Goal: Task Accomplishment & Management: Complete application form

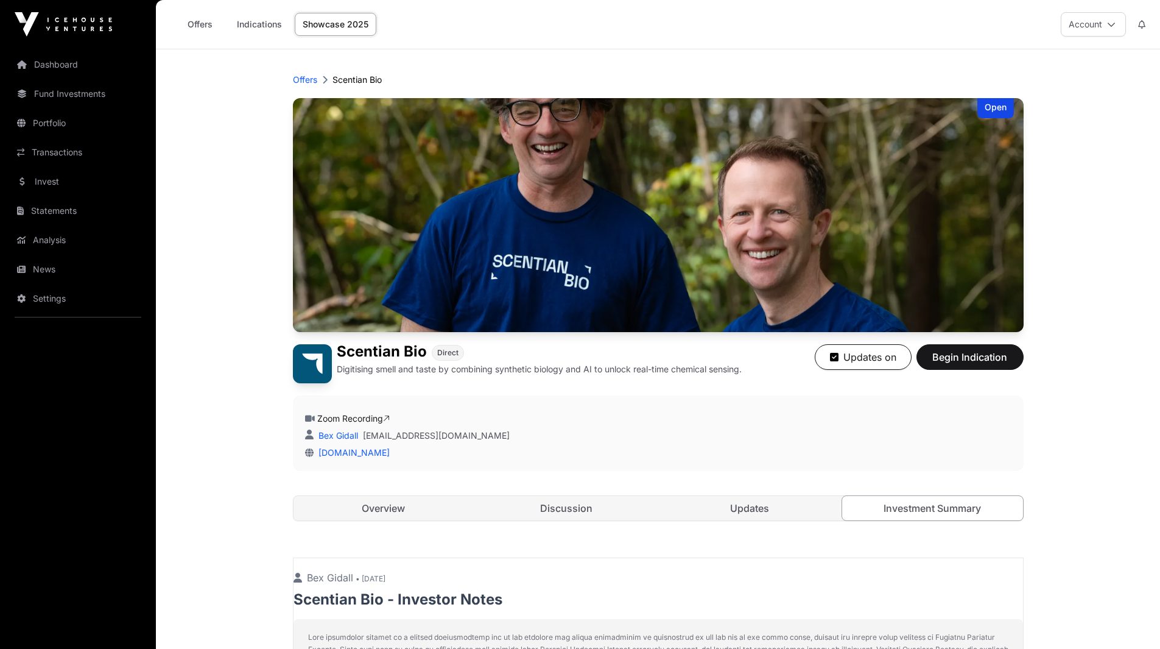
click at [1104, 15] on button "Account" at bounding box center [1093, 24] width 65 height 24
click at [1020, 100] on span "Compliance" at bounding box center [1023, 97] width 47 height 12
click at [256, 25] on link "Indications" at bounding box center [259, 24] width 61 height 23
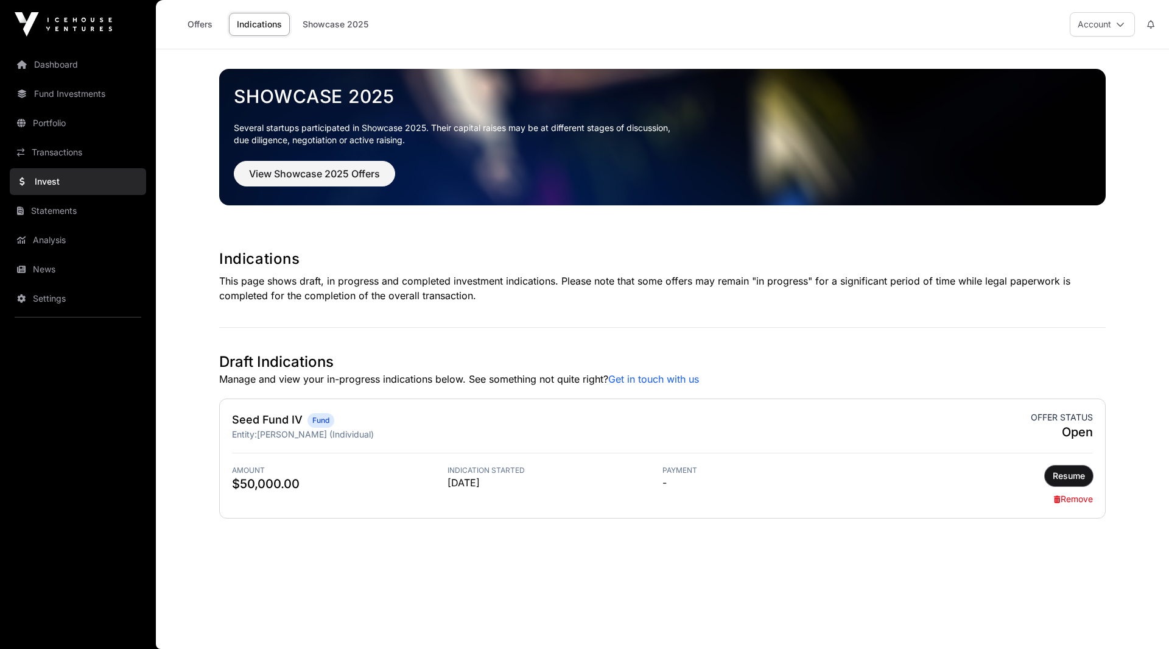
click at [1074, 470] on span "Resume" at bounding box center [1069, 476] width 32 height 12
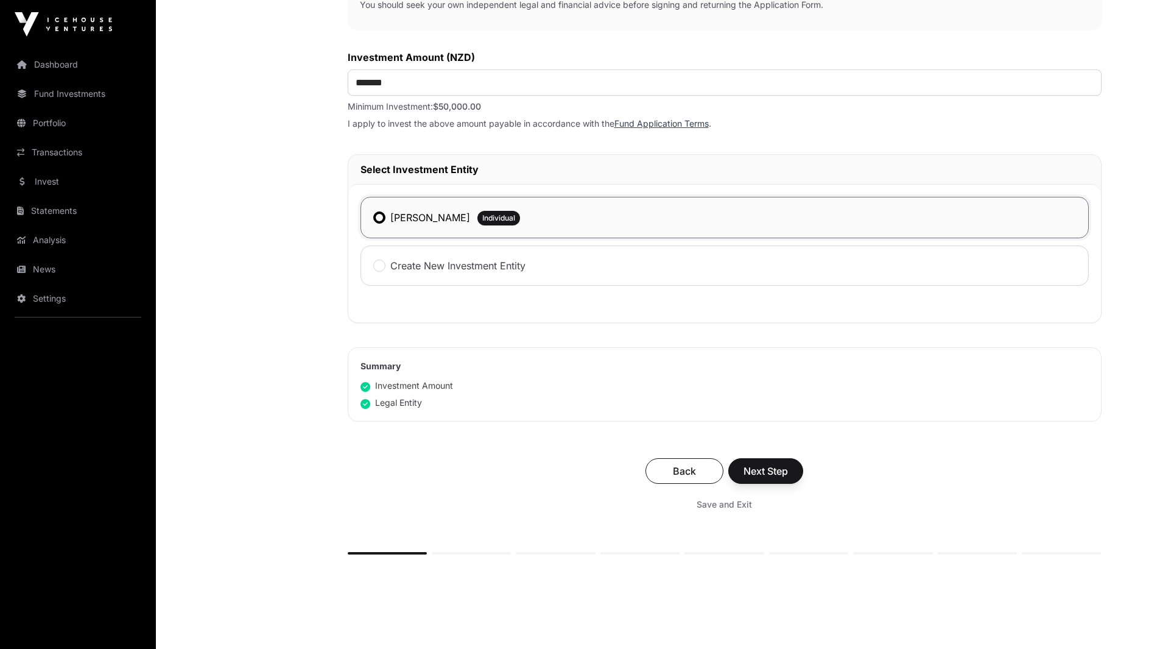
scroll to position [511, 0]
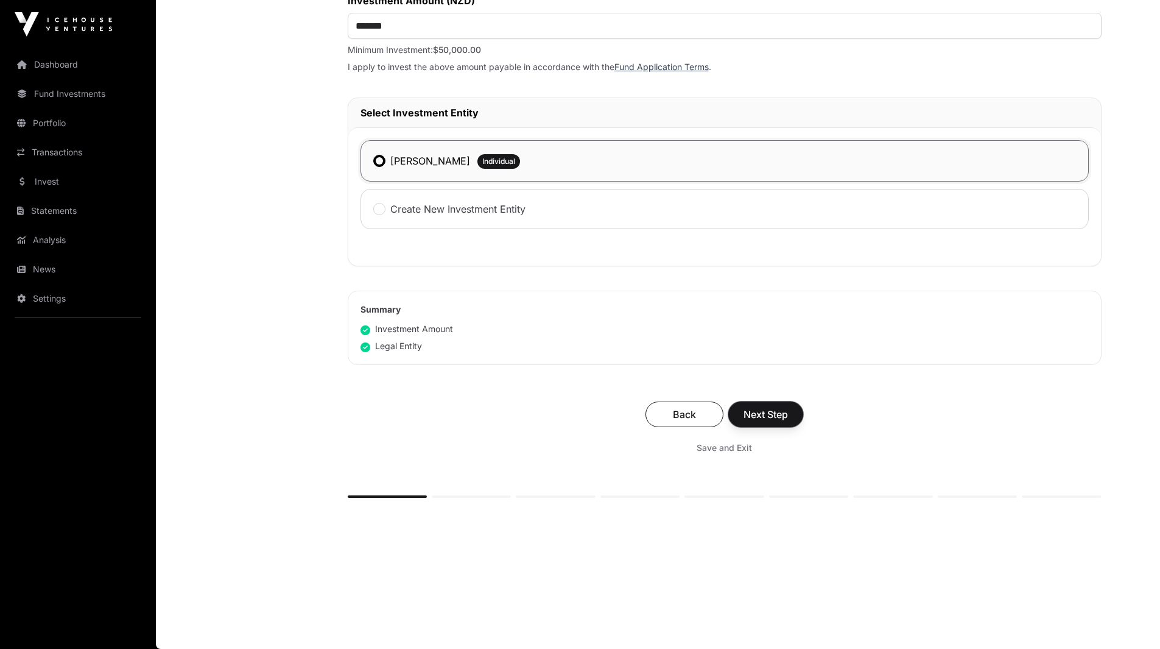
click at [787, 407] on span "Next Step" at bounding box center [766, 414] width 44 height 15
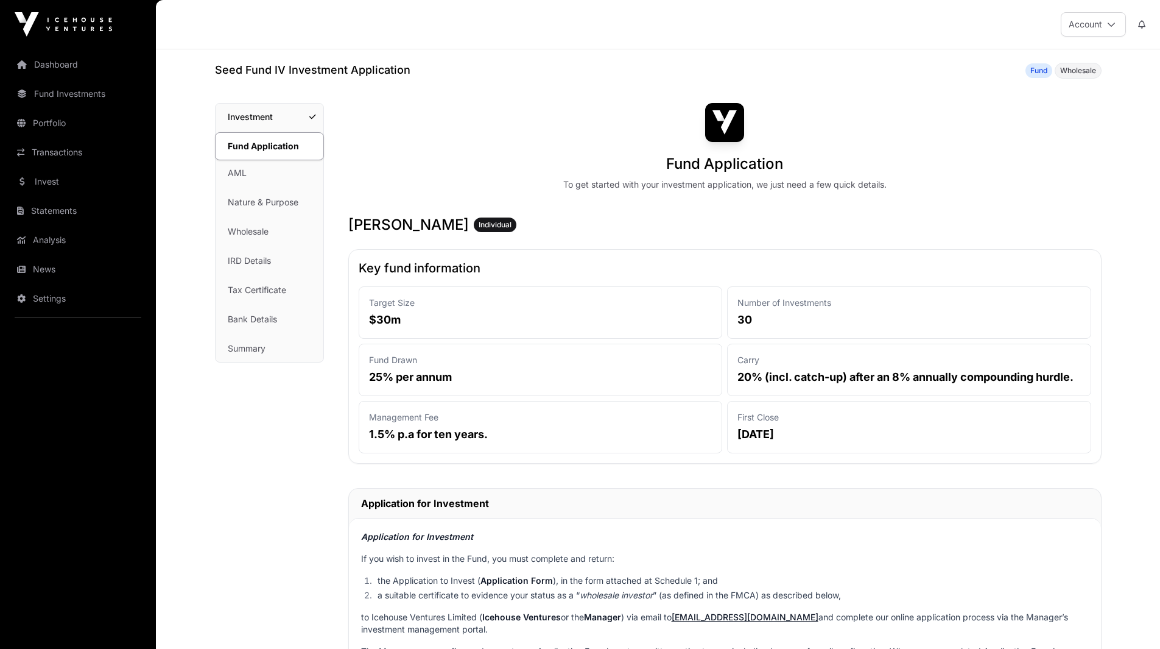
click at [234, 175] on link "AML" at bounding box center [270, 173] width 108 height 27
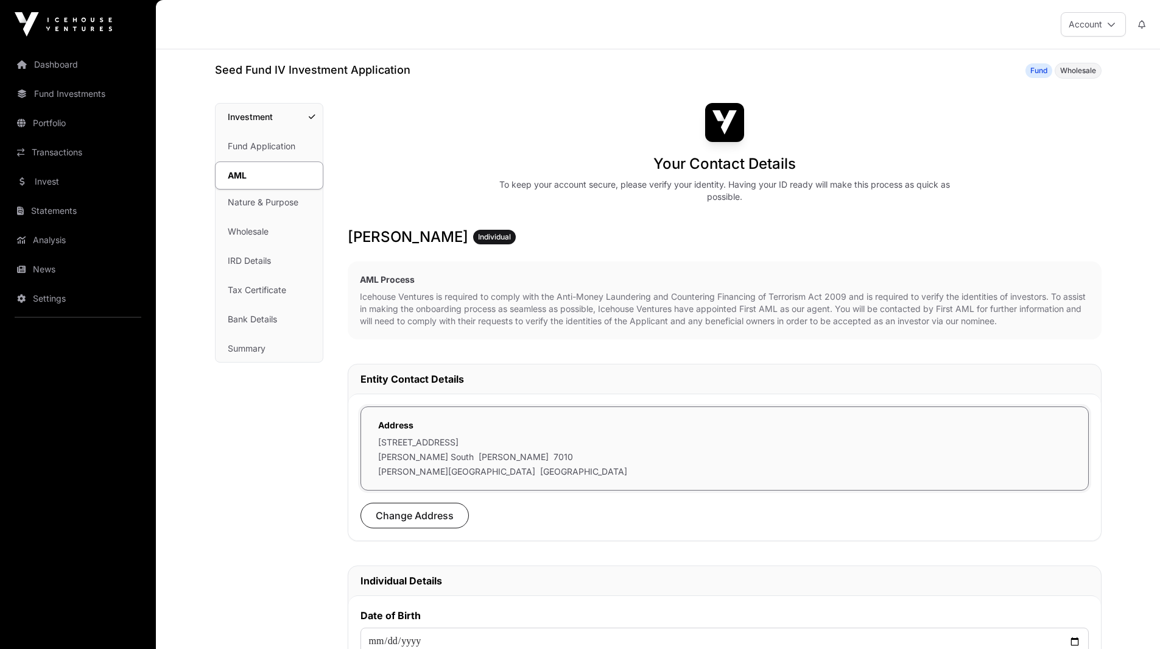
click at [276, 199] on link "Nature & Purpose" at bounding box center [269, 202] width 107 height 27
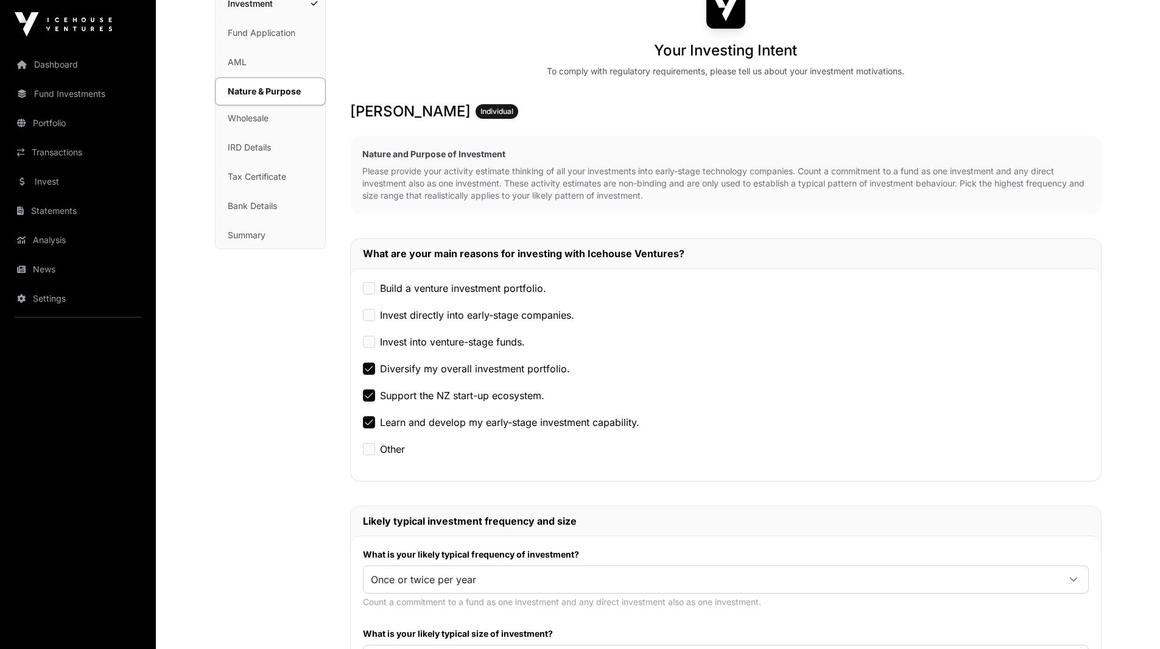
scroll to position [88, 0]
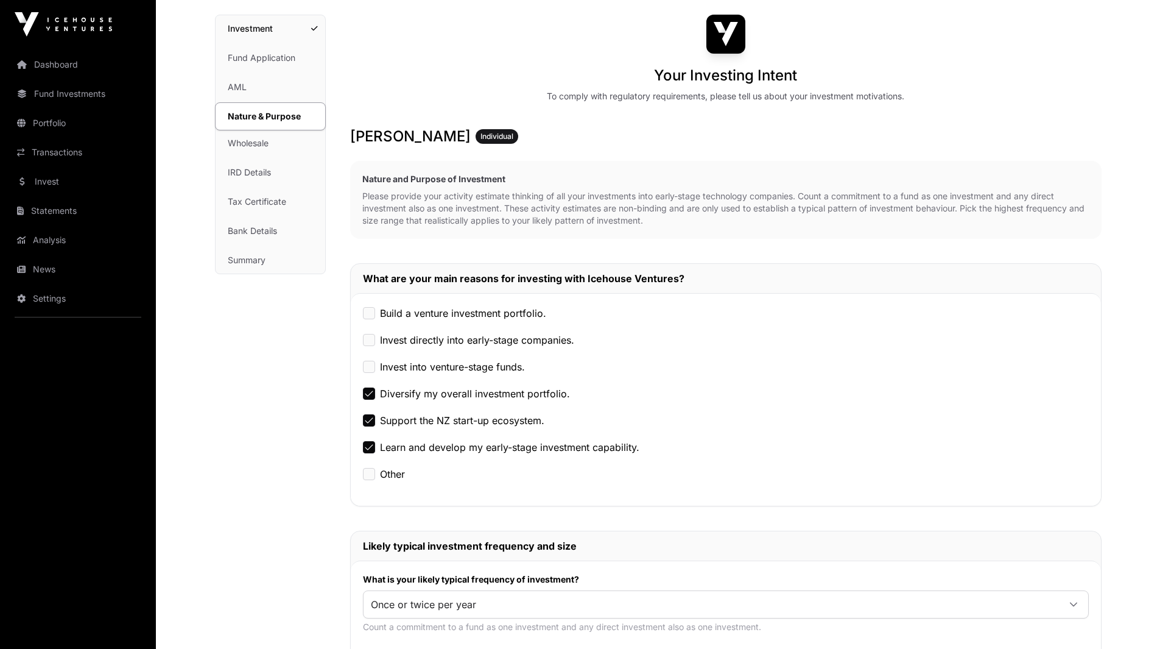
click at [271, 148] on link "Wholesale" at bounding box center [271, 143] width 110 height 27
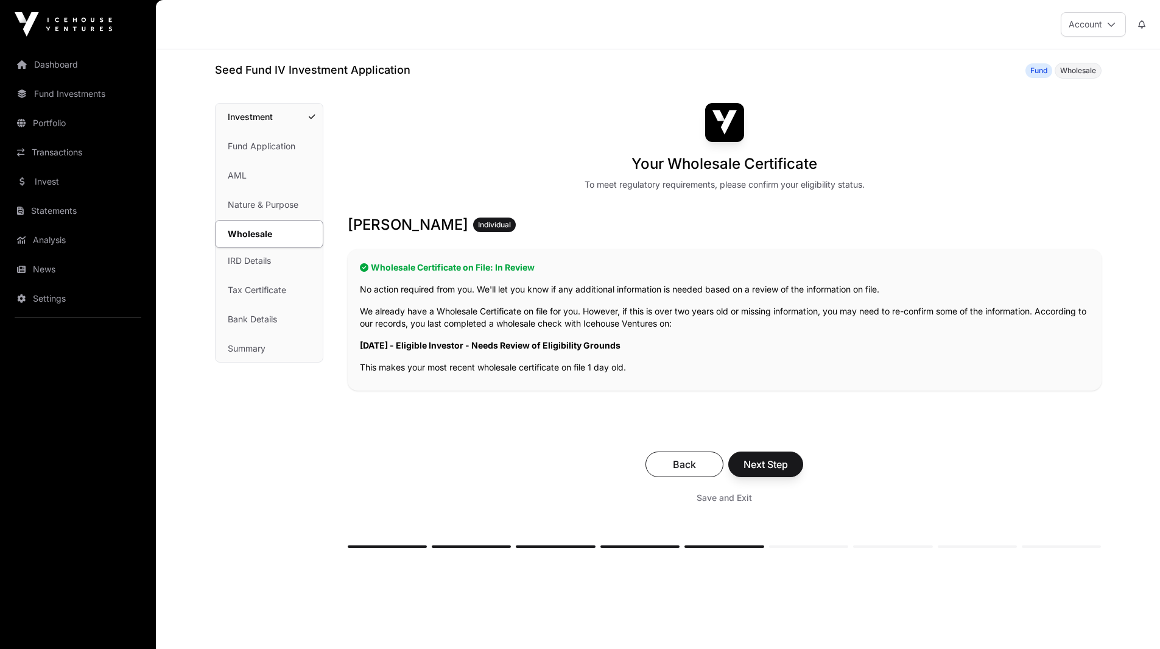
scroll to position [50, 0]
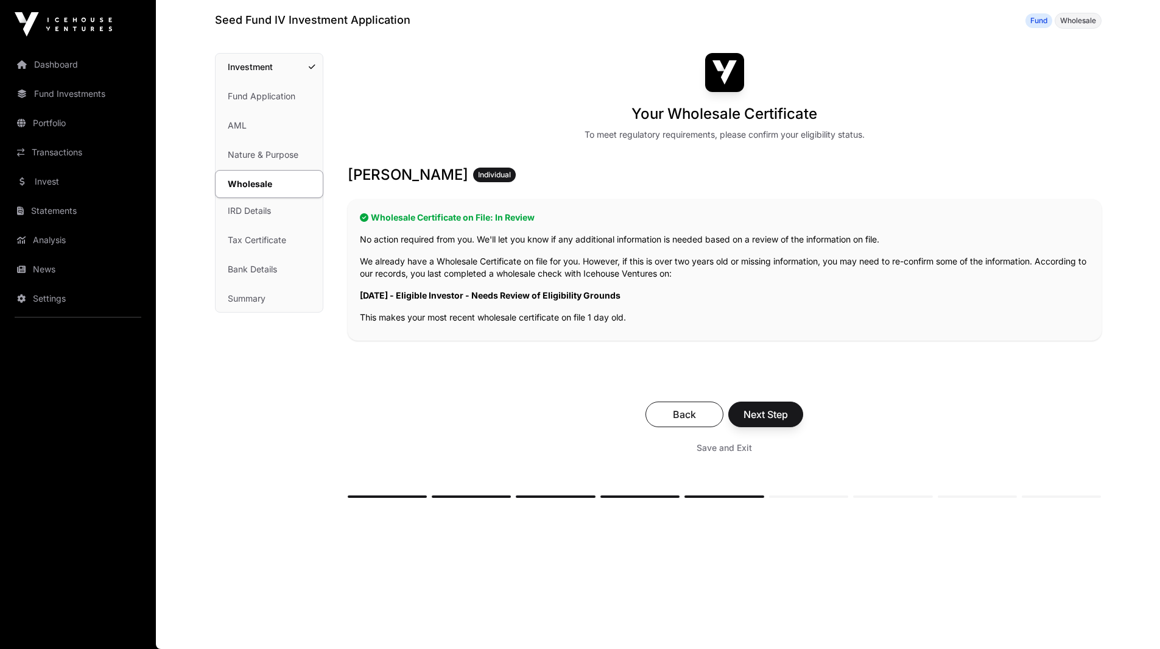
click at [240, 208] on link "IRD Details" at bounding box center [269, 210] width 107 height 27
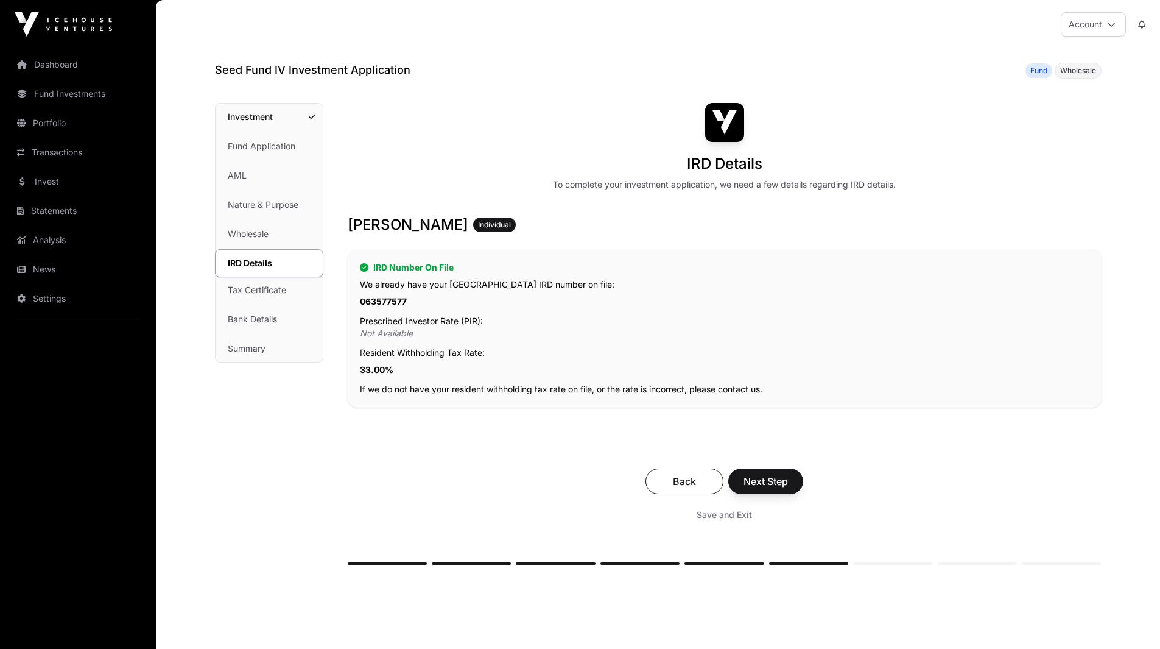
click at [255, 291] on link "Tax Certificate" at bounding box center [269, 290] width 107 height 27
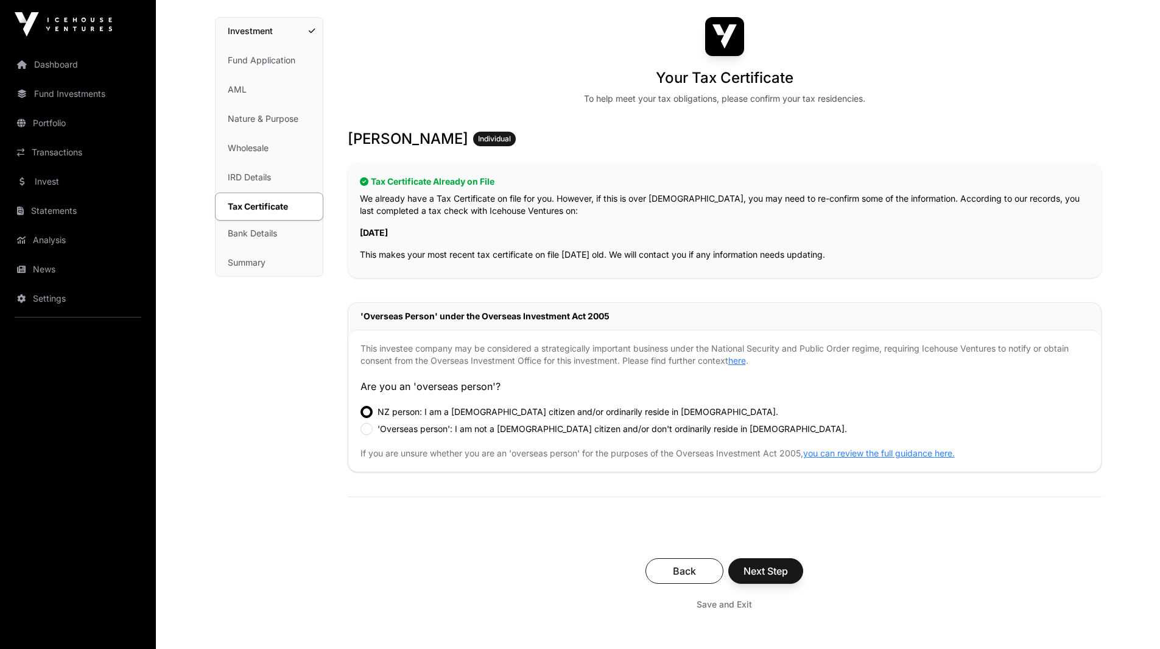
scroll to position [86, 0]
click at [234, 234] on link "Bank Details" at bounding box center [269, 232] width 107 height 27
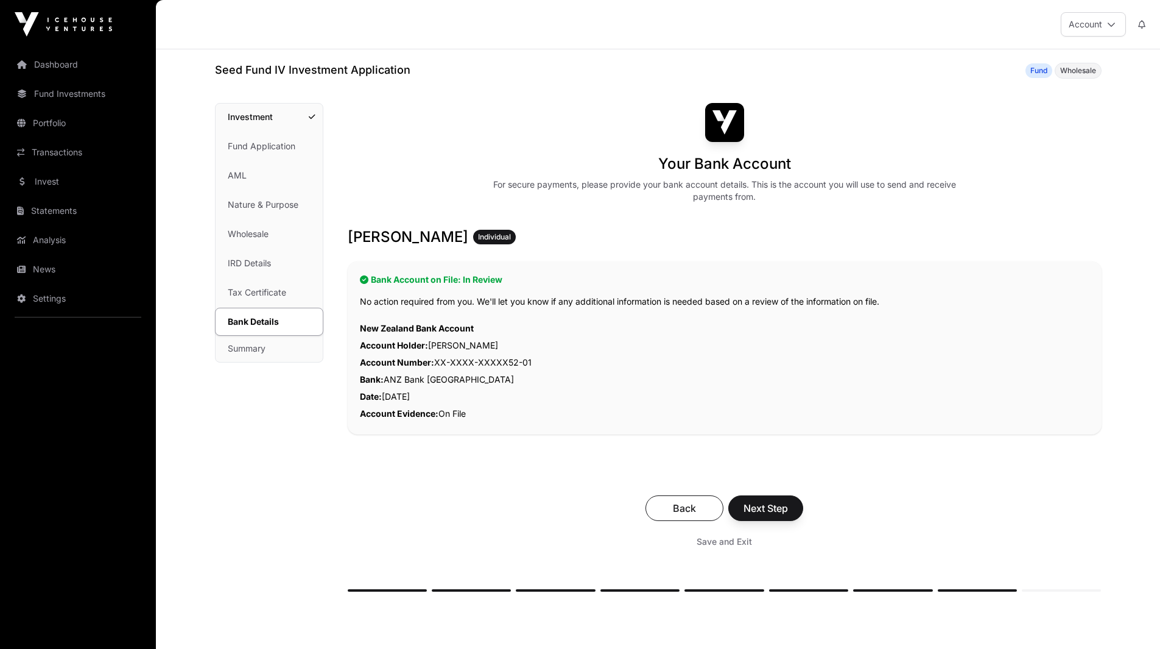
click at [250, 349] on link "Summary" at bounding box center [269, 348] width 107 height 27
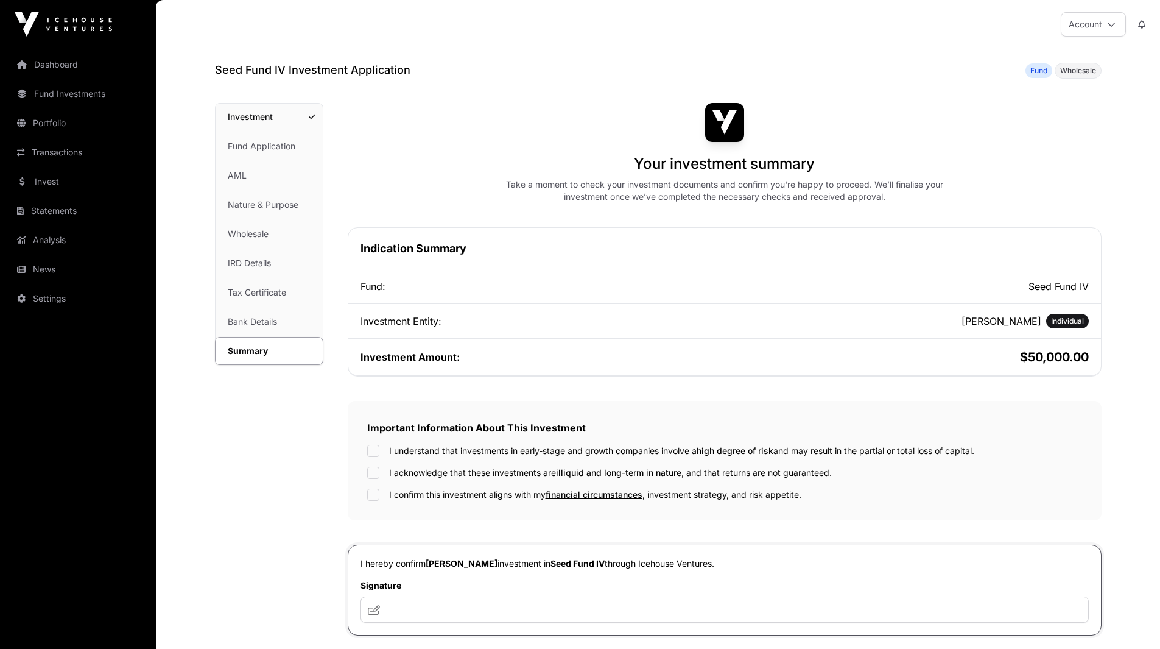
click at [262, 143] on link "Fund Application" at bounding box center [269, 146] width 107 height 27
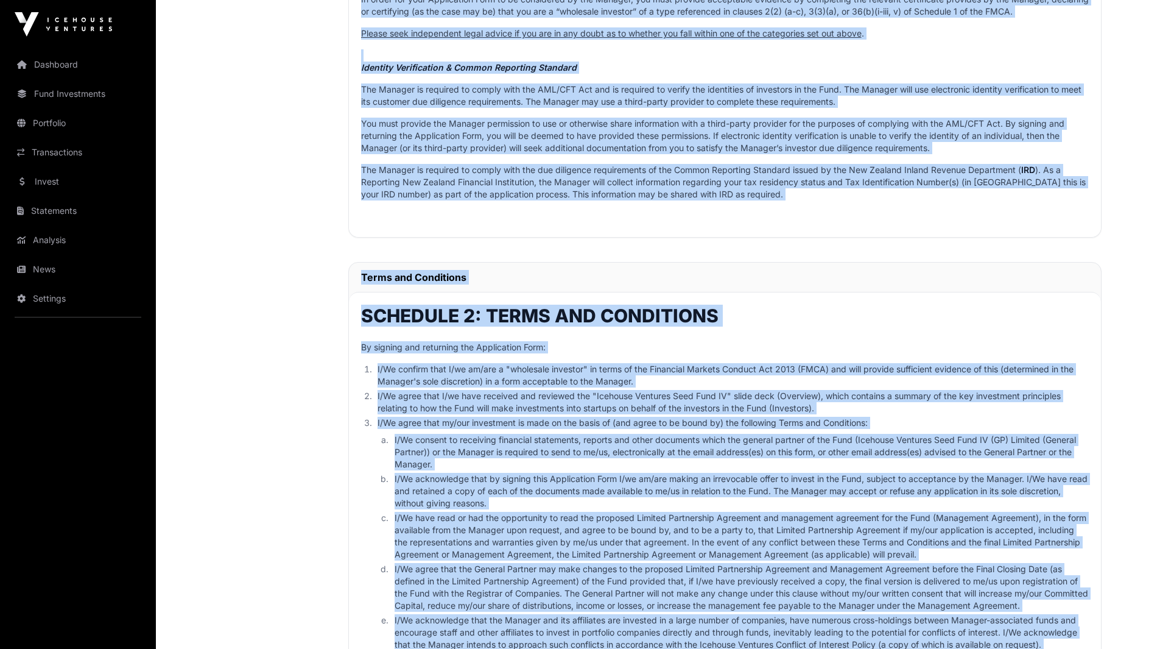
scroll to position [922, 0]
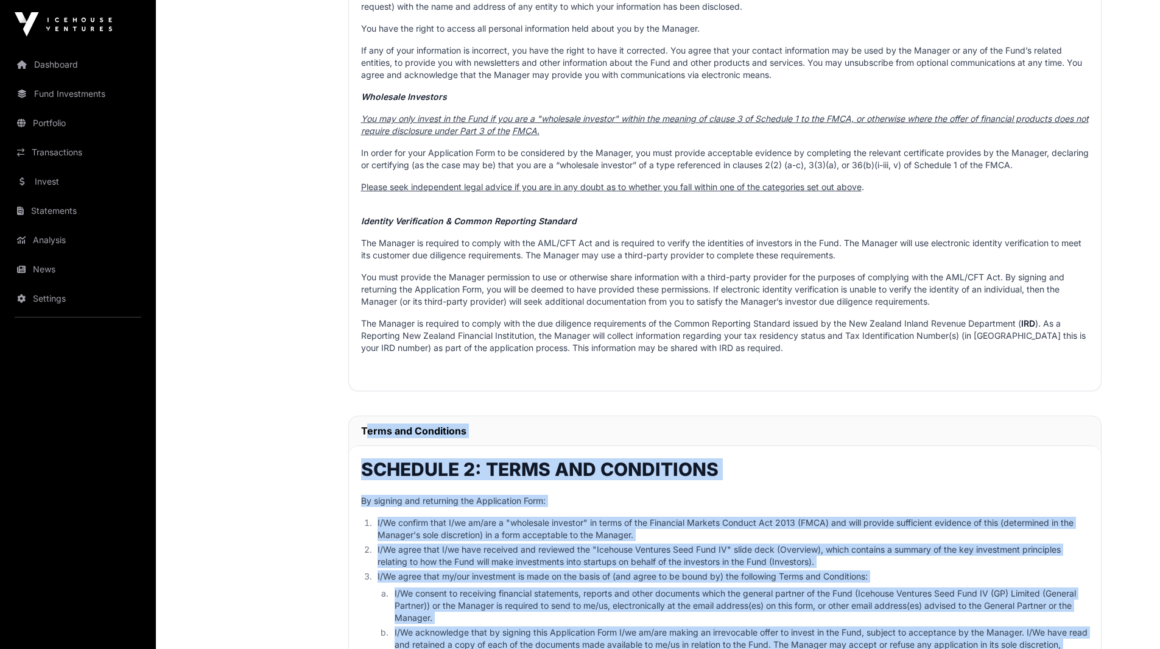
drag, startPoint x: 858, startPoint y: 396, endPoint x: 351, endPoint y: 435, distance: 508.2
copy div "Terms and Conditions SCHEDULE 2: TERMS AND CONDITIONS By signing and returning …"
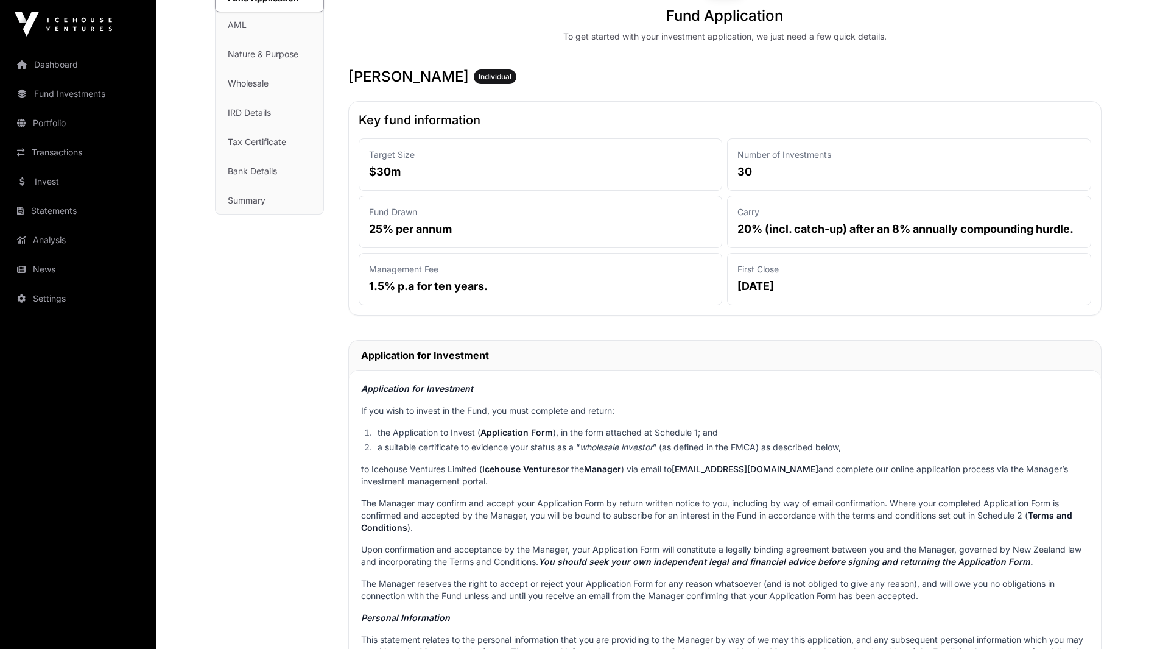
scroll to position [0, 0]
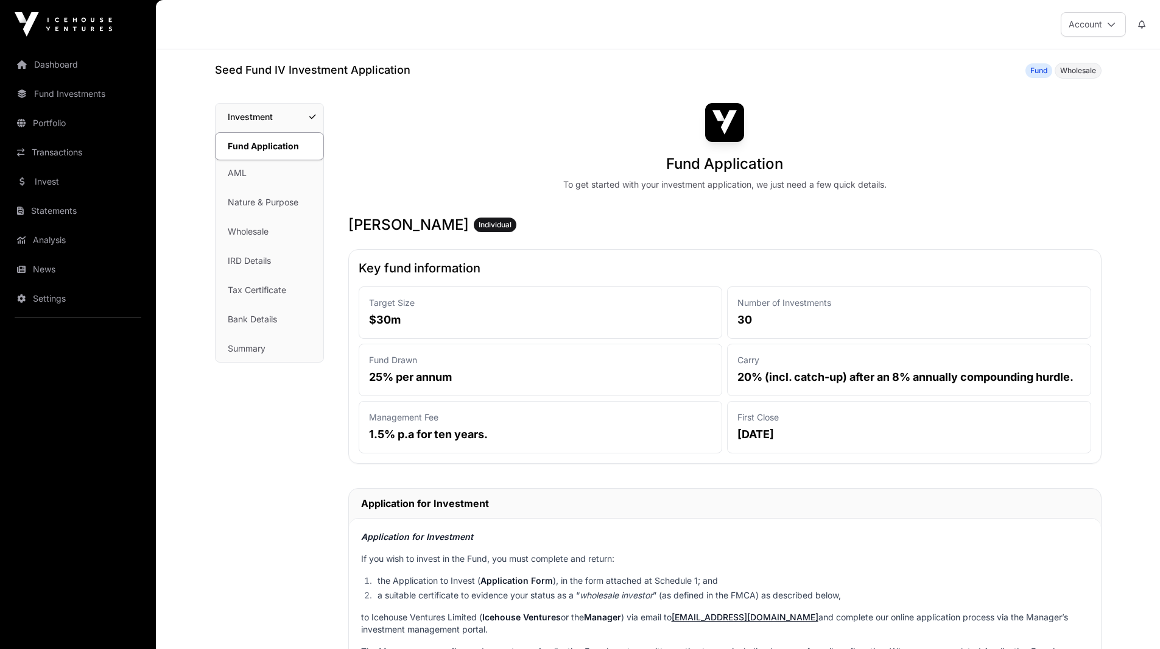
click at [245, 168] on link "AML" at bounding box center [270, 173] width 108 height 27
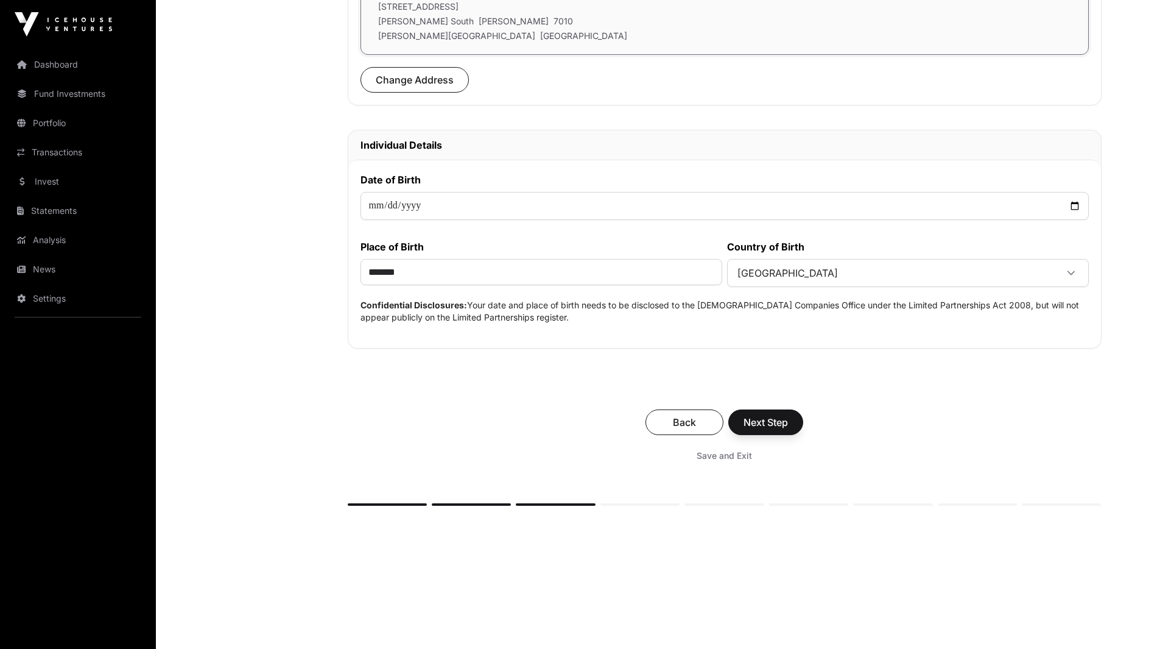
scroll to position [443, 0]
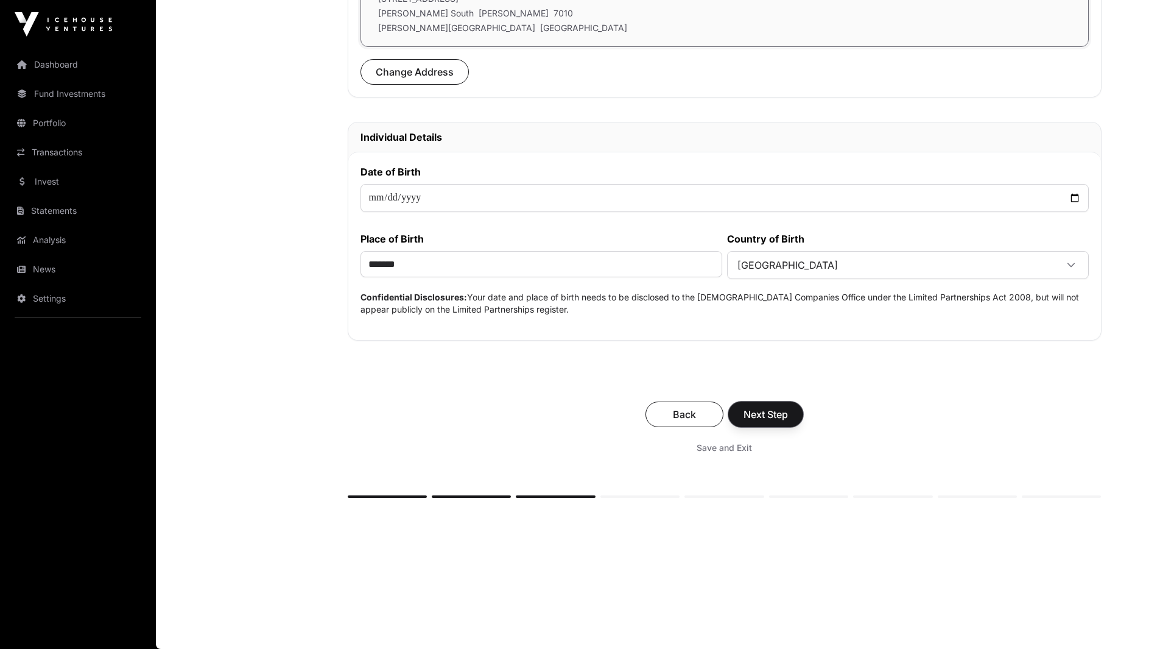
click at [789, 407] on button "Next Step" at bounding box center [765, 414] width 75 height 26
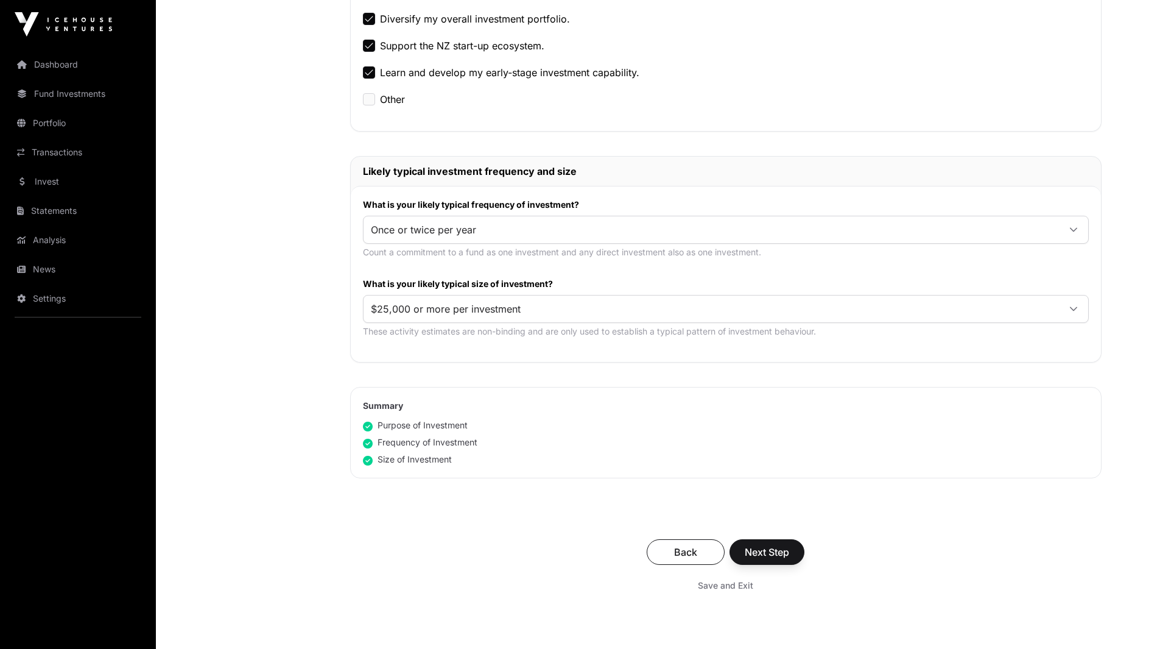
scroll to position [466, 0]
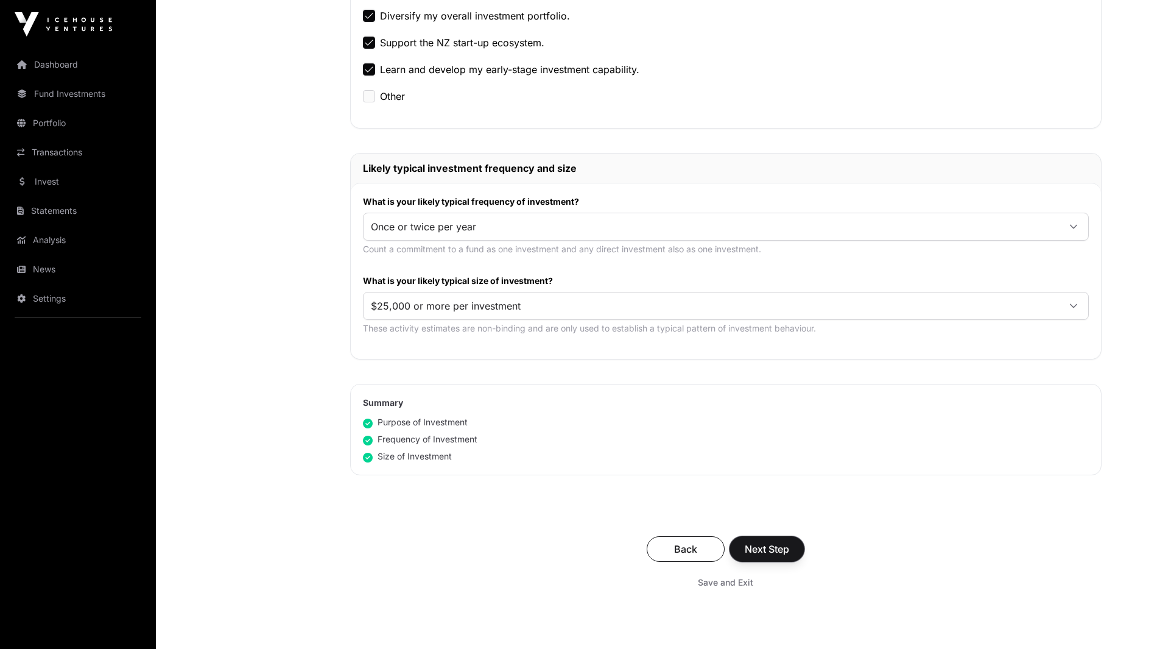
click at [768, 546] on span "Next Step" at bounding box center [767, 548] width 44 height 15
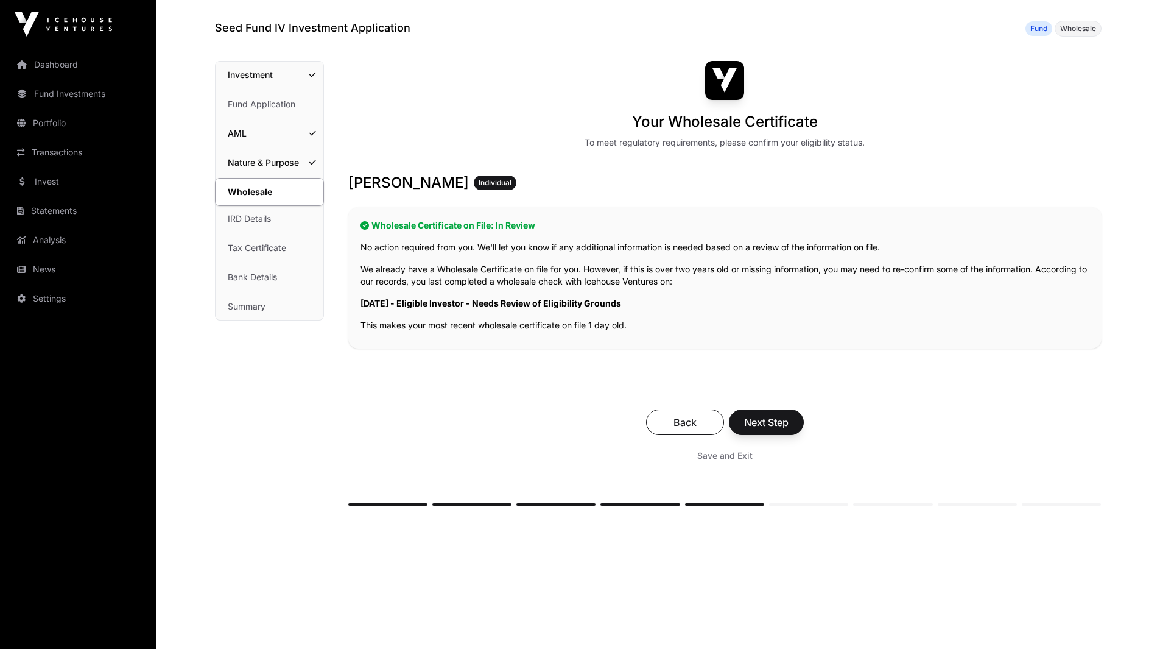
scroll to position [43, 0]
click at [779, 422] on span "Next Step" at bounding box center [766, 421] width 44 height 15
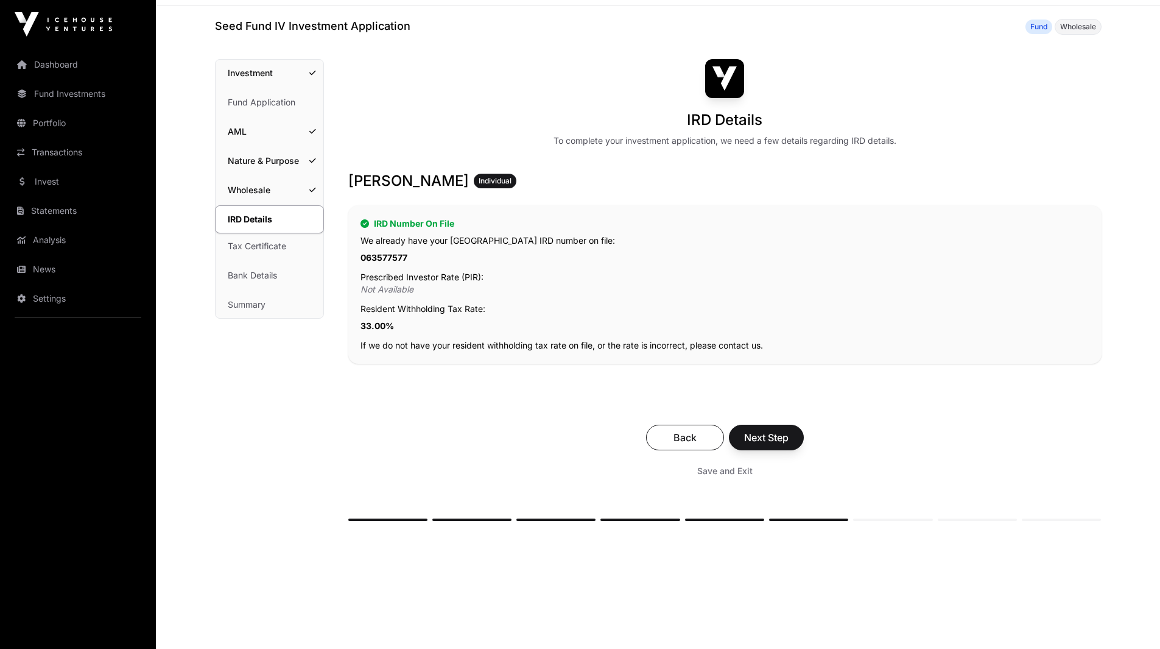
scroll to position [44, 0]
click at [773, 442] on span "Next Step" at bounding box center [766, 436] width 44 height 15
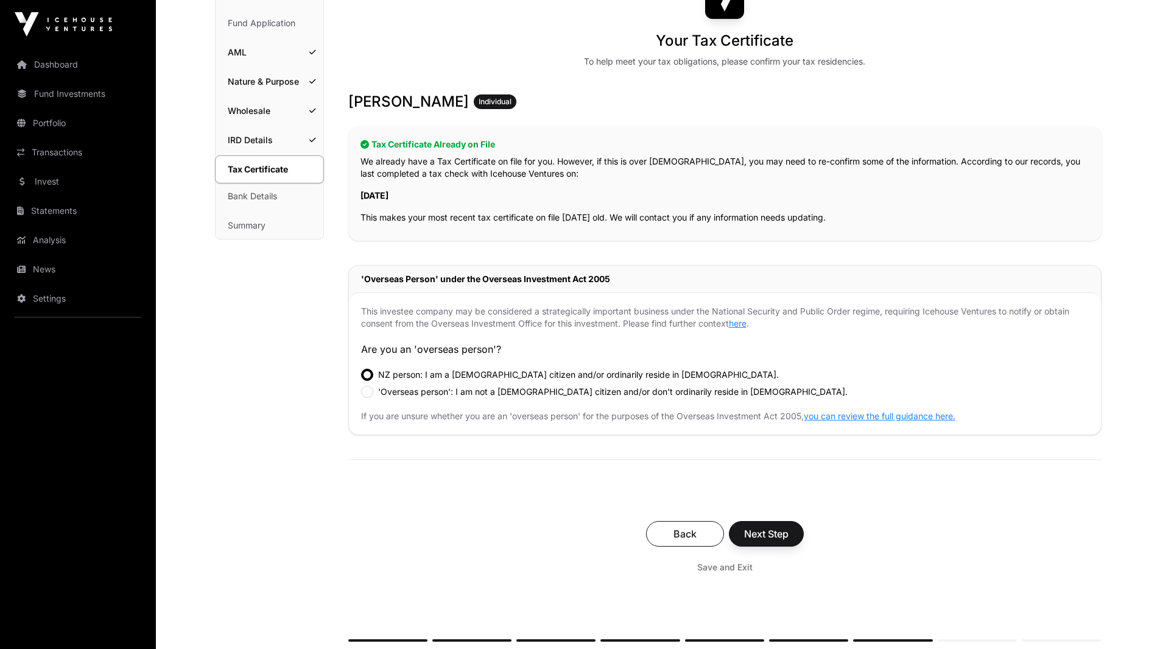
scroll to position [125, 0]
click at [786, 534] on span "Next Step" at bounding box center [766, 531] width 44 height 15
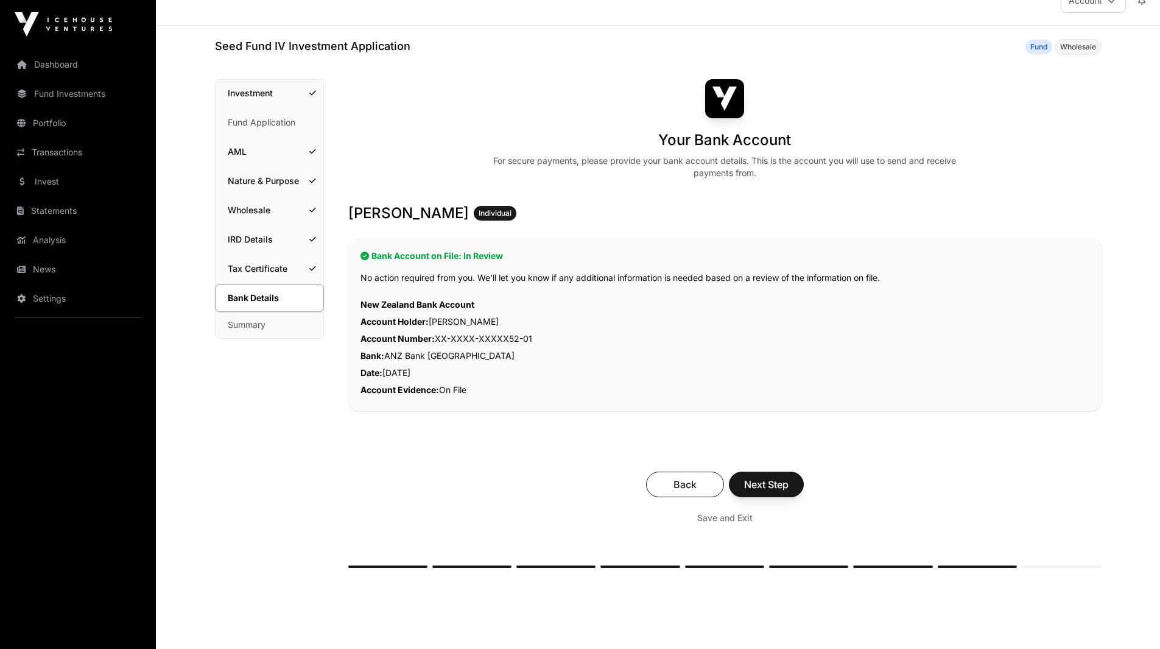
scroll to position [24, 0]
click at [759, 487] on span "Next Step" at bounding box center [766, 483] width 44 height 15
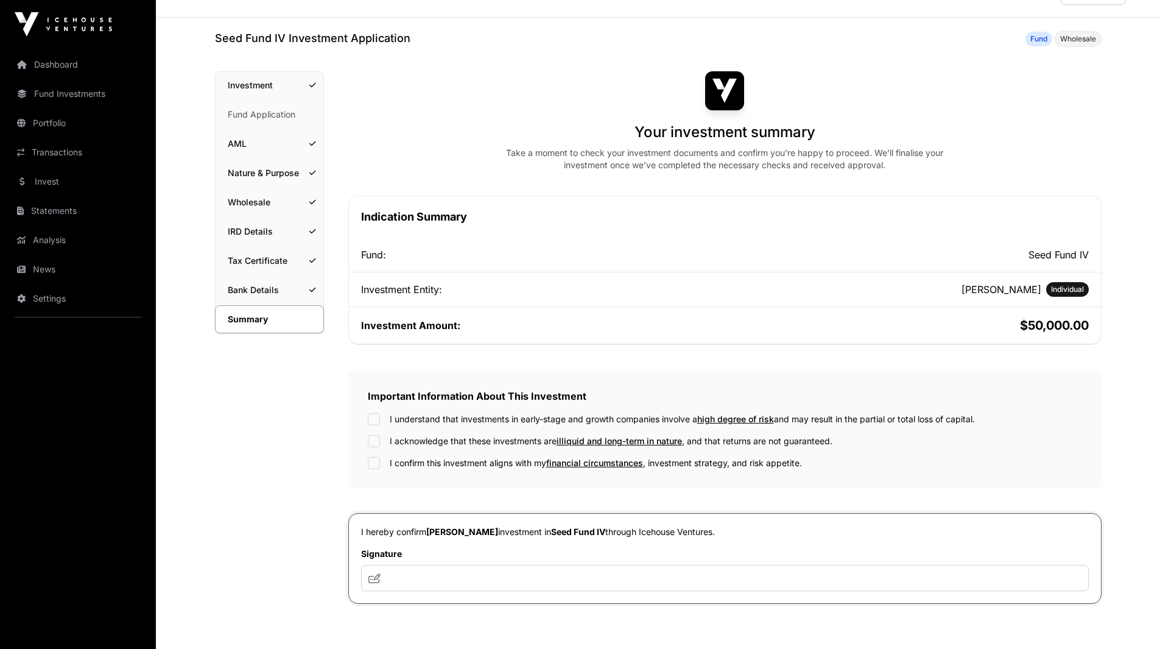
scroll to position [31, 0]
click at [259, 111] on link "Fund Application" at bounding box center [270, 115] width 108 height 27
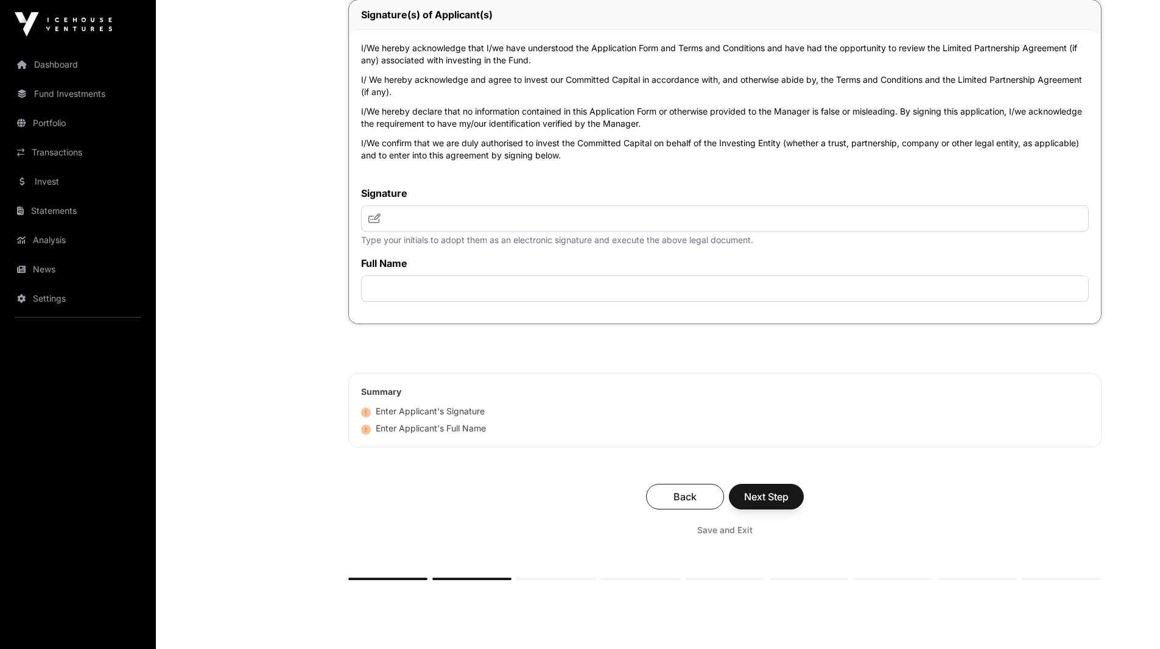
scroll to position [2606, 0]
click at [504, 221] on input "text" at bounding box center [725, 218] width 728 height 26
type input "***"
click at [490, 290] on input "text" at bounding box center [725, 288] width 728 height 26
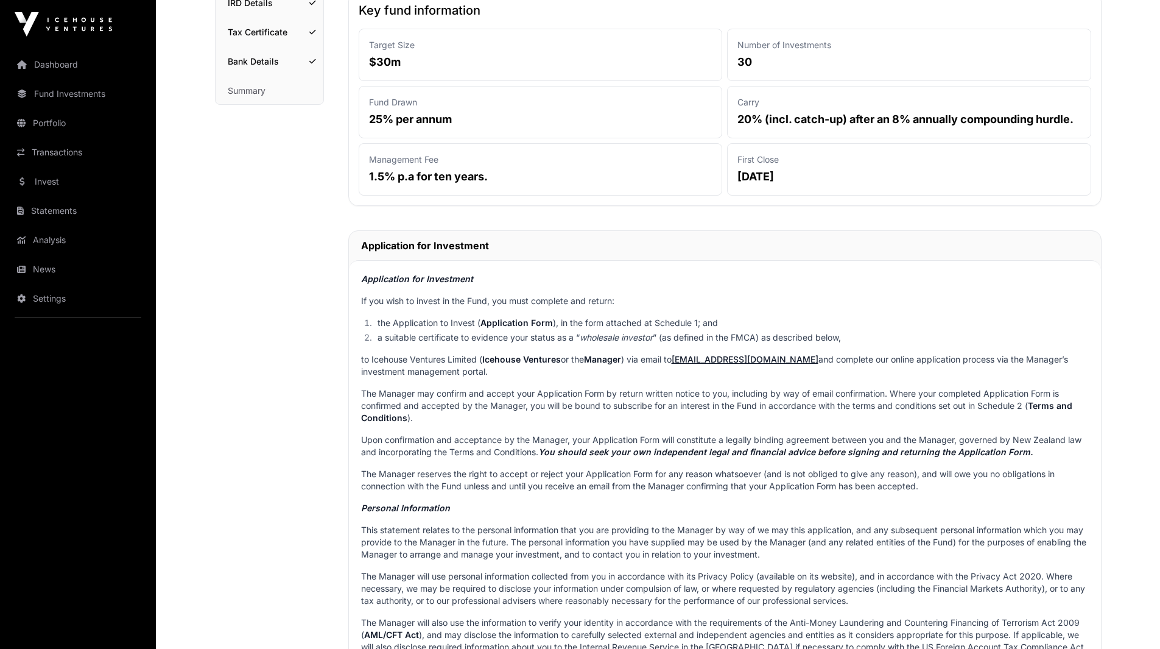
scroll to position [0, 0]
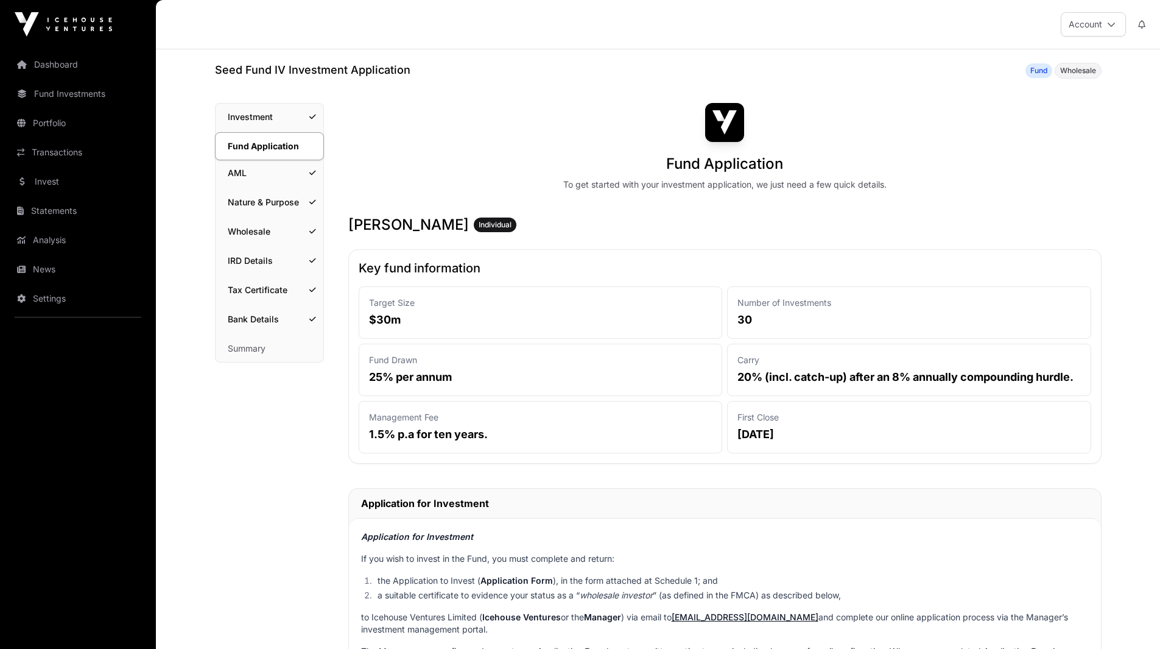
click at [242, 351] on link "Summary" at bounding box center [270, 348] width 108 height 27
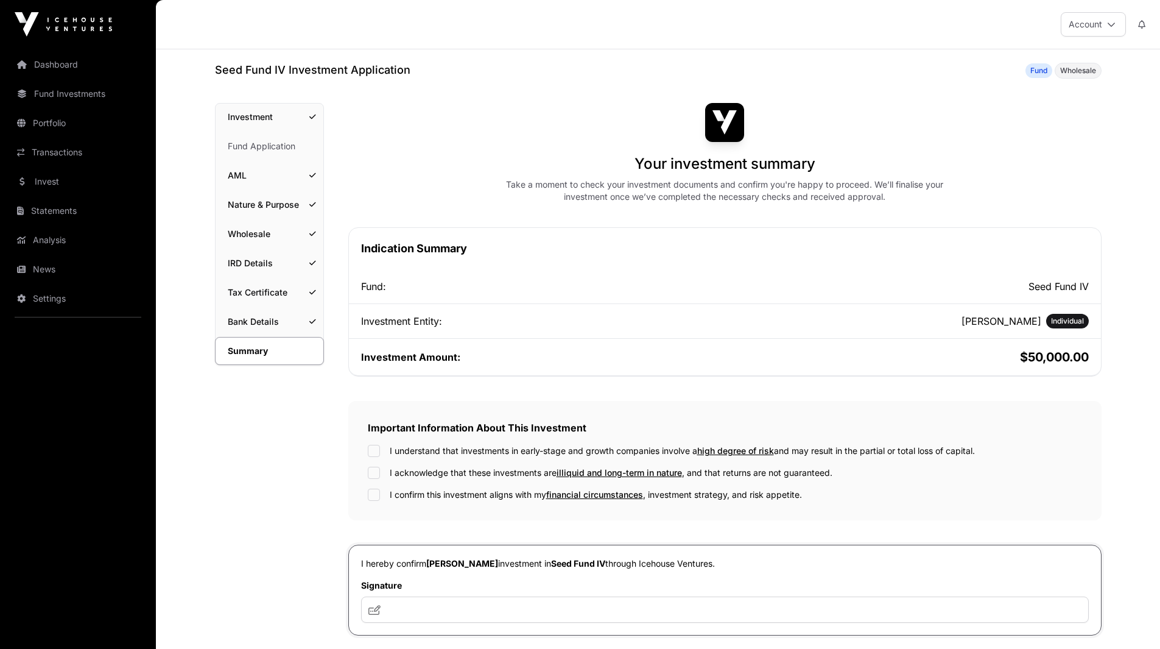
click at [277, 151] on link "Fund Application" at bounding box center [270, 146] width 108 height 27
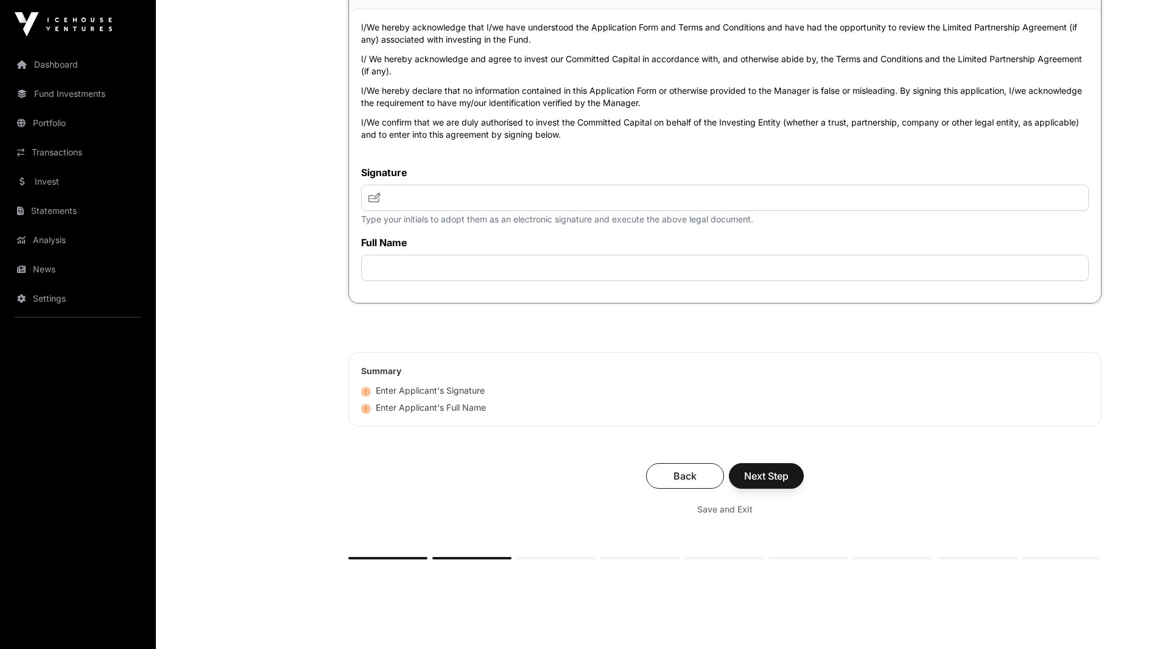
scroll to position [2627, 0]
click at [440, 198] on input "text" at bounding box center [725, 196] width 728 height 26
type input "***"
type input "**********"
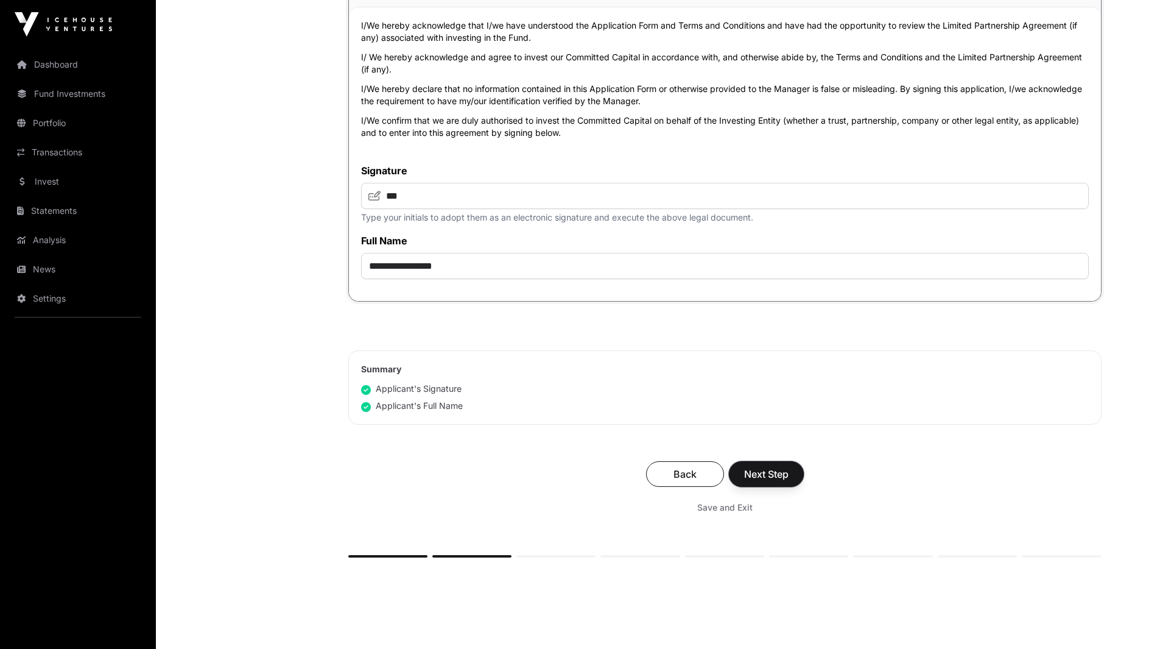
click at [793, 477] on button "Next Step" at bounding box center [766, 474] width 75 height 26
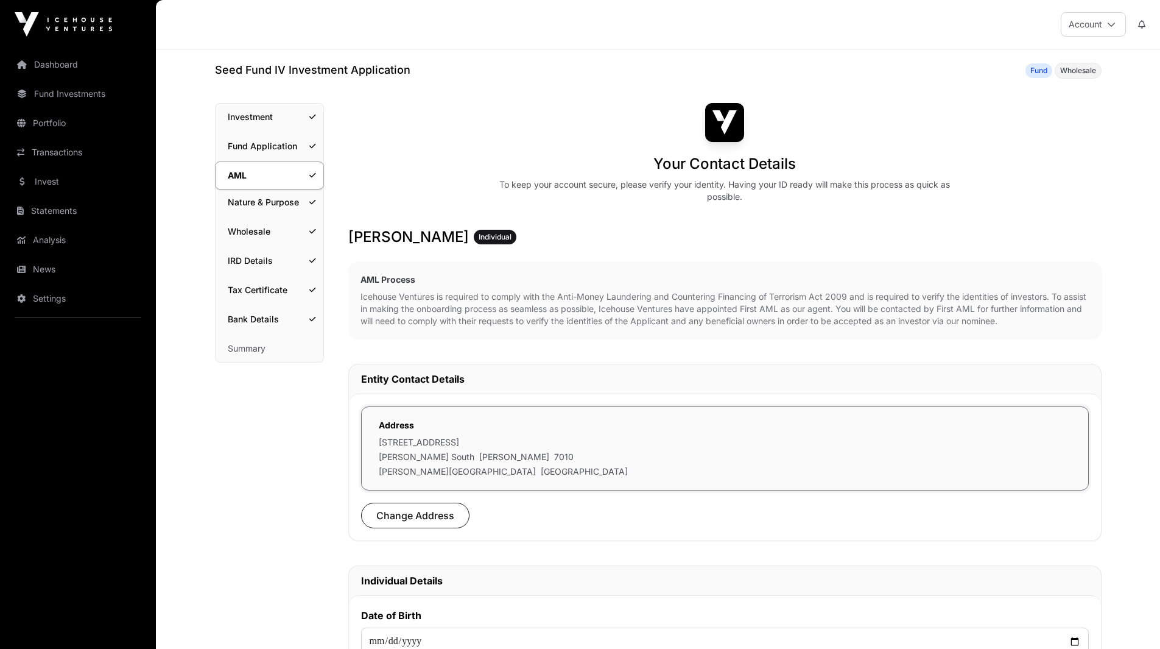
click at [253, 353] on link "Summary" at bounding box center [270, 348] width 108 height 27
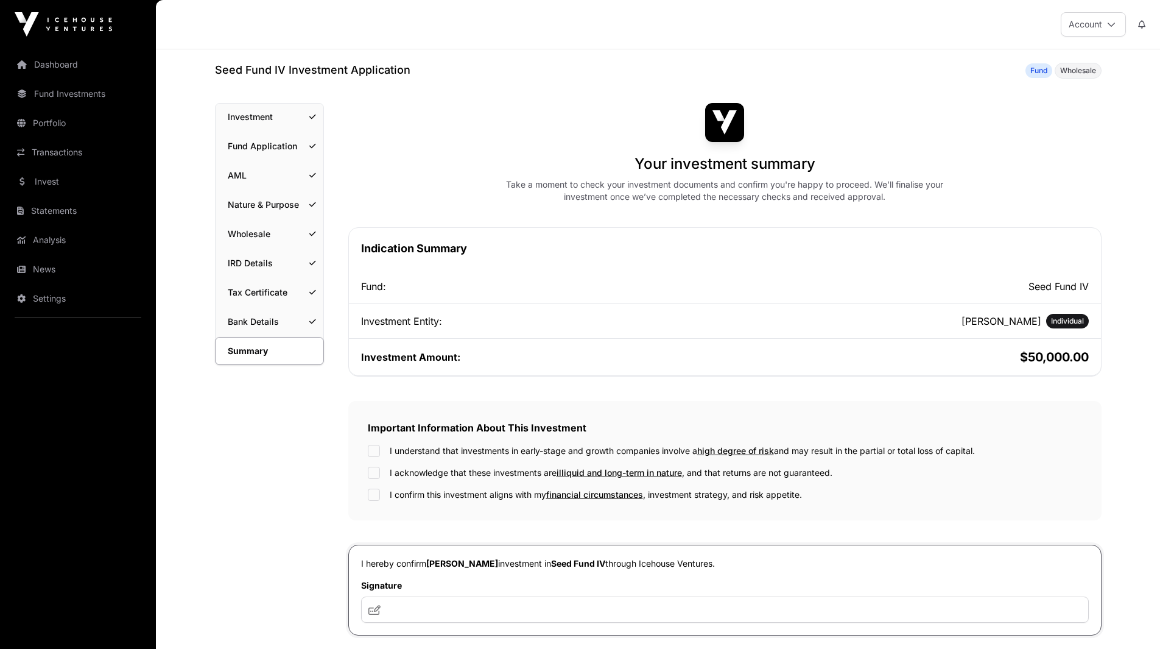
click at [63, 61] on link "Dashboard" at bounding box center [78, 64] width 136 height 27
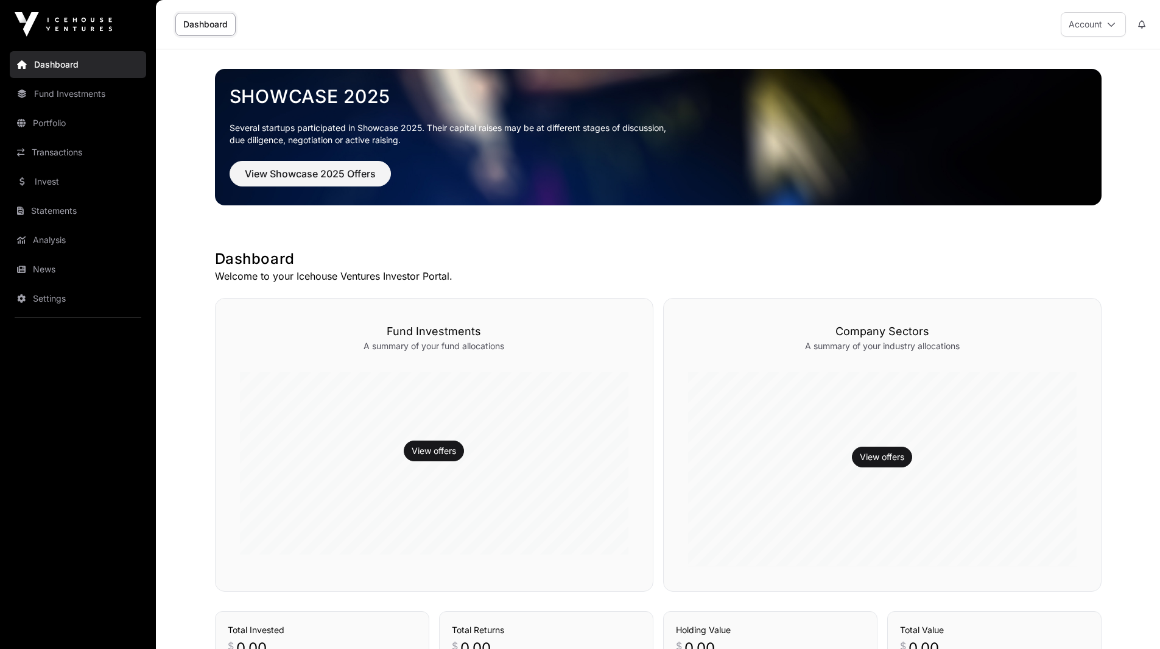
click at [206, 30] on link "Dashboard" at bounding box center [205, 24] width 60 height 23
click at [59, 93] on link "Fund Investments" at bounding box center [78, 93] width 136 height 27
